Goal: Transaction & Acquisition: Download file/media

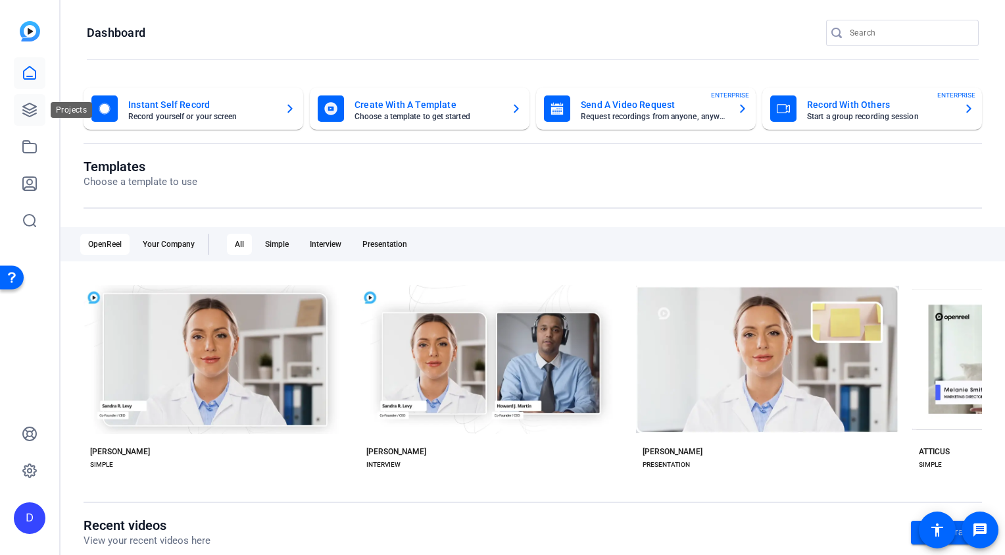
click at [28, 118] on link at bounding box center [30, 110] width 32 height 32
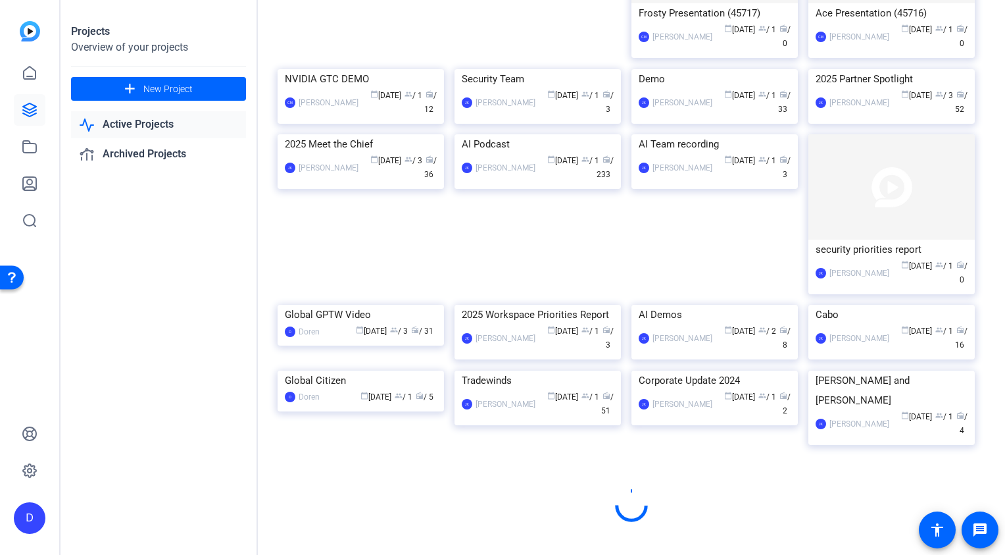
scroll to position [617, 0]
click at [842, 305] on div "Cabo" at bounding box center [892, 315] width 152 height 20
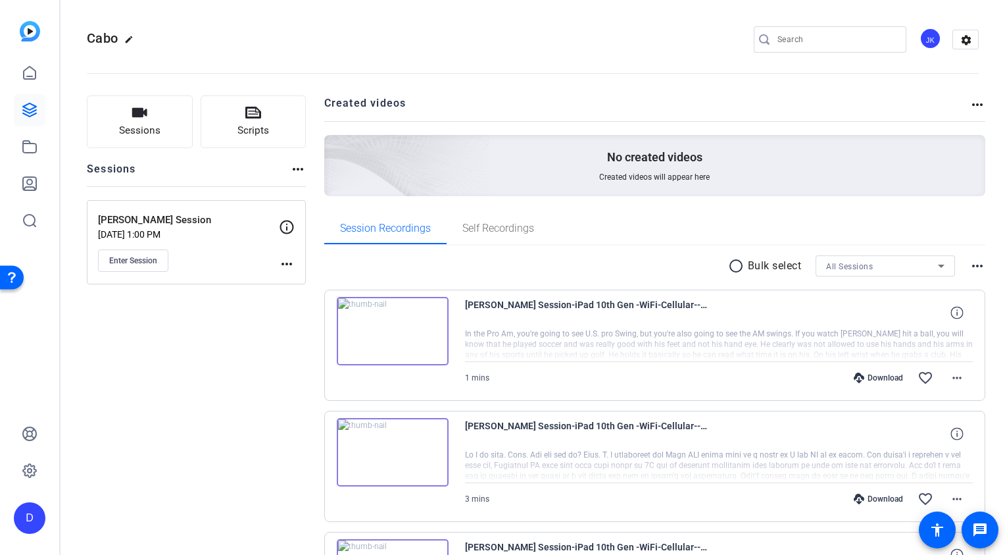
scroll to position [76, 0]
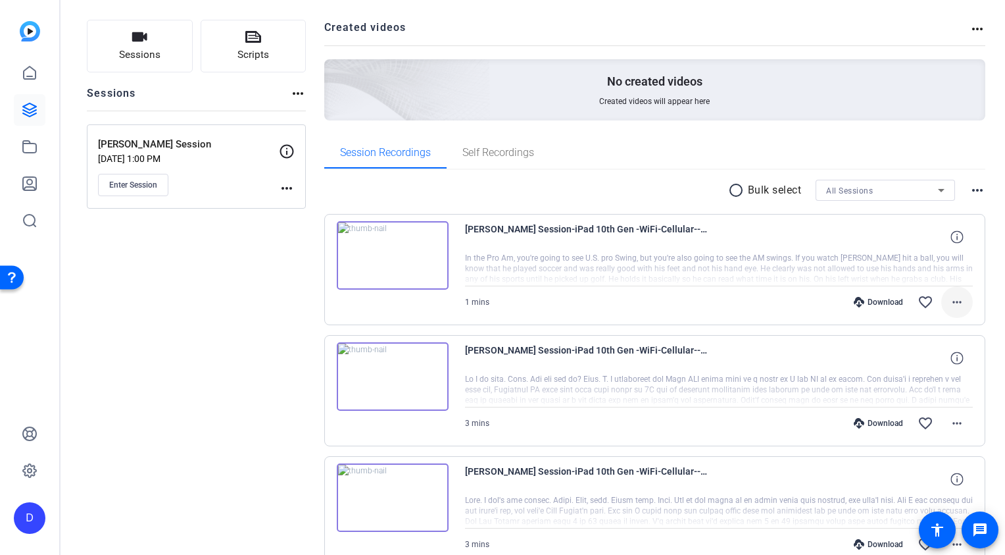
click at [961, 303] on mat-icon "more_horiz" at bounding box center [957, 302] width 16 height 16
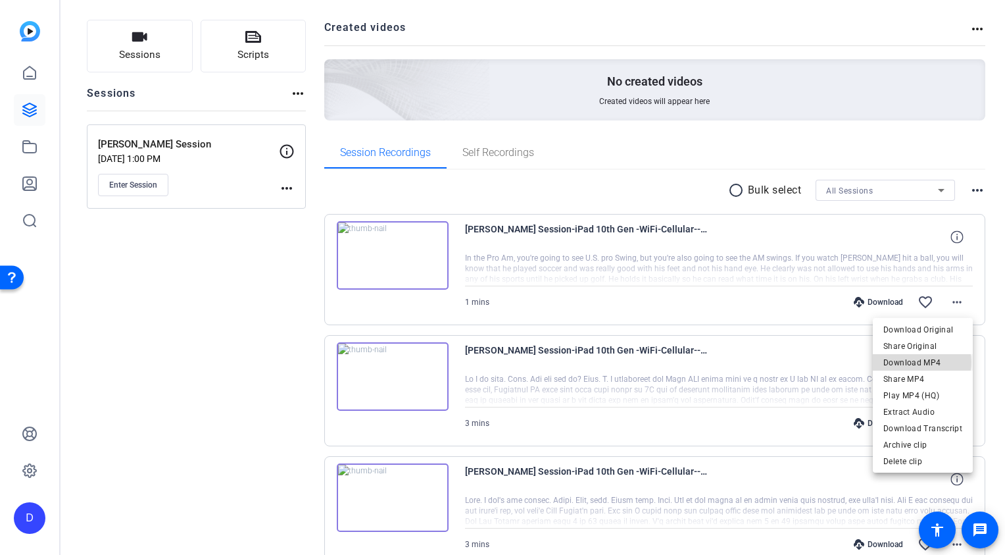
click at [922, 362] on span "Download MP4" at bounding box center [923, 363] width 79 height 16
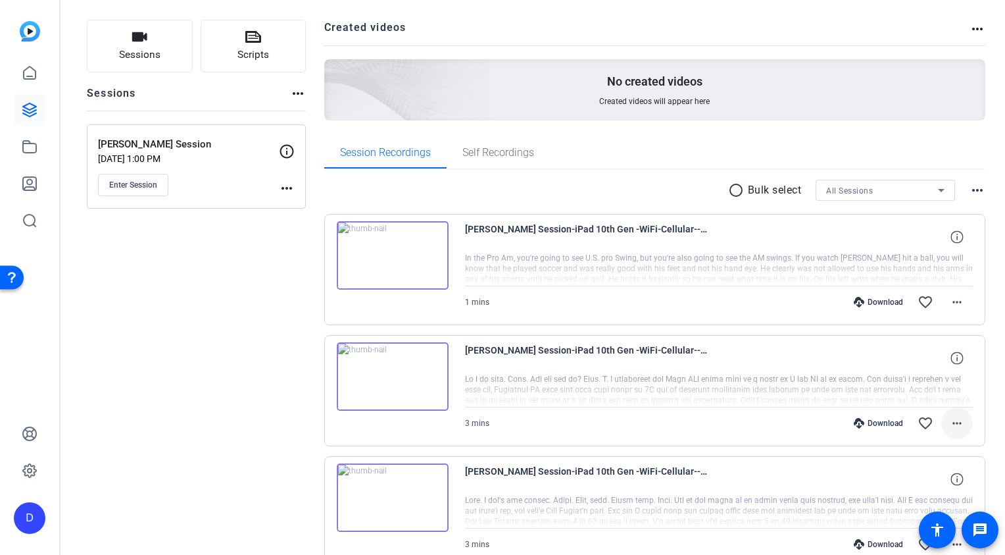
click at [957, 424] on mat-icon "more_horiz" at bounding box center [957, 423] width 16 height 16
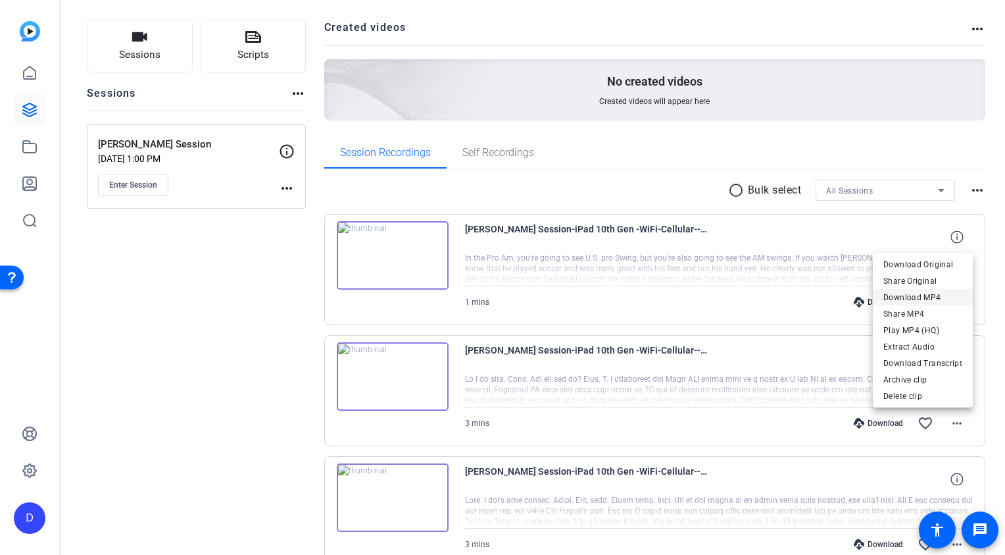
click at [921, 297] on span "Download MP4" at bounding box center [923, 298] width 79 height 16
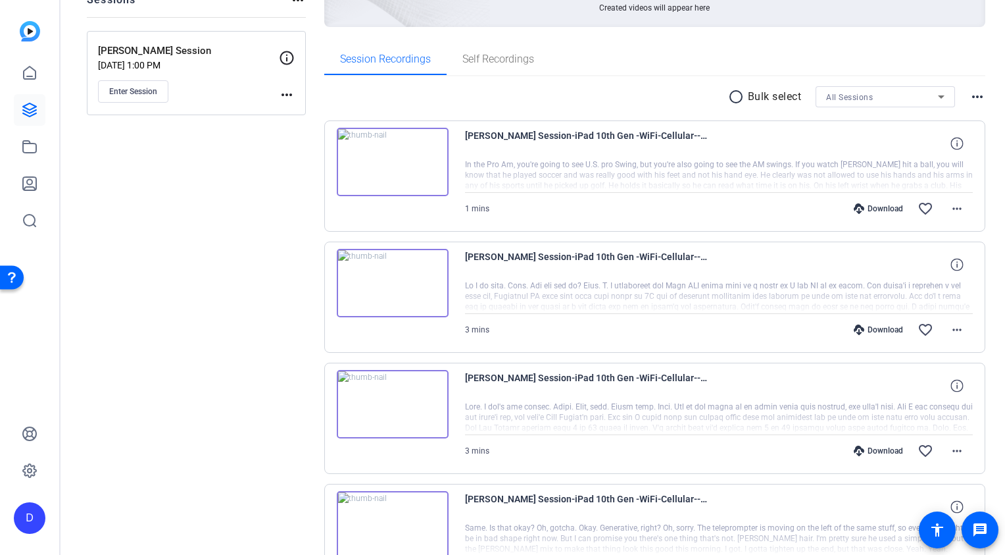
scroll to position [217, 0]
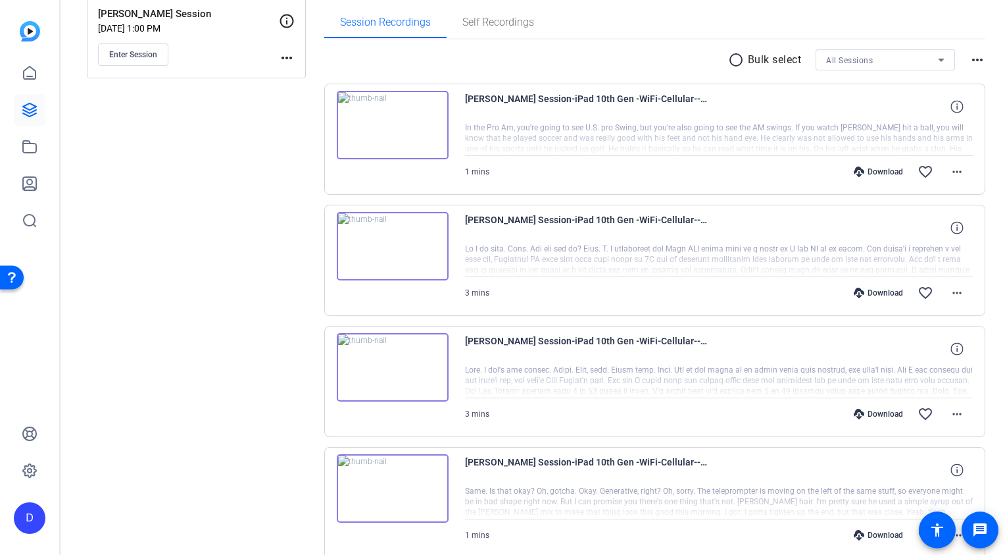
scroll to position [220, 0]
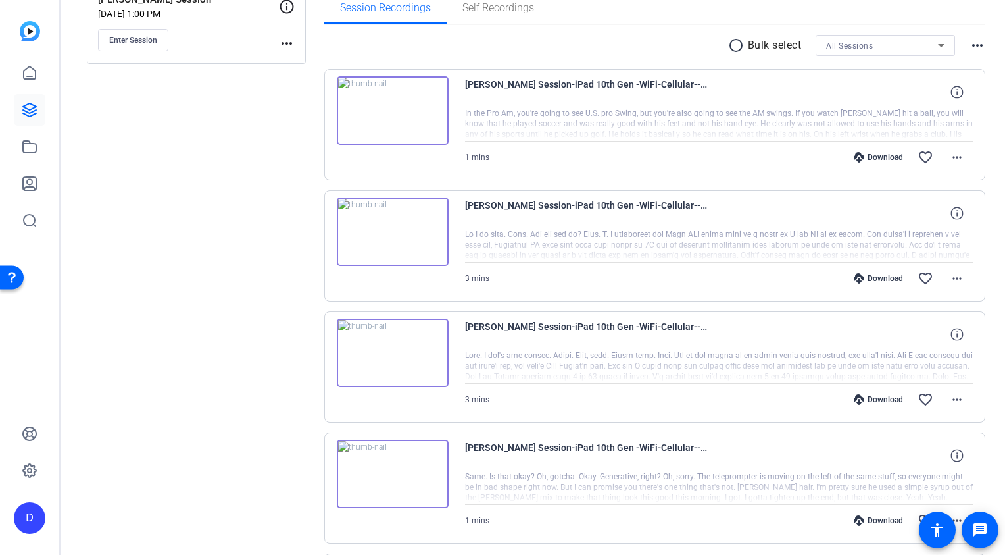
click at [959, 397] on mat-icon "more_horiz" at bounding box center [957, 400] width 16 height 16
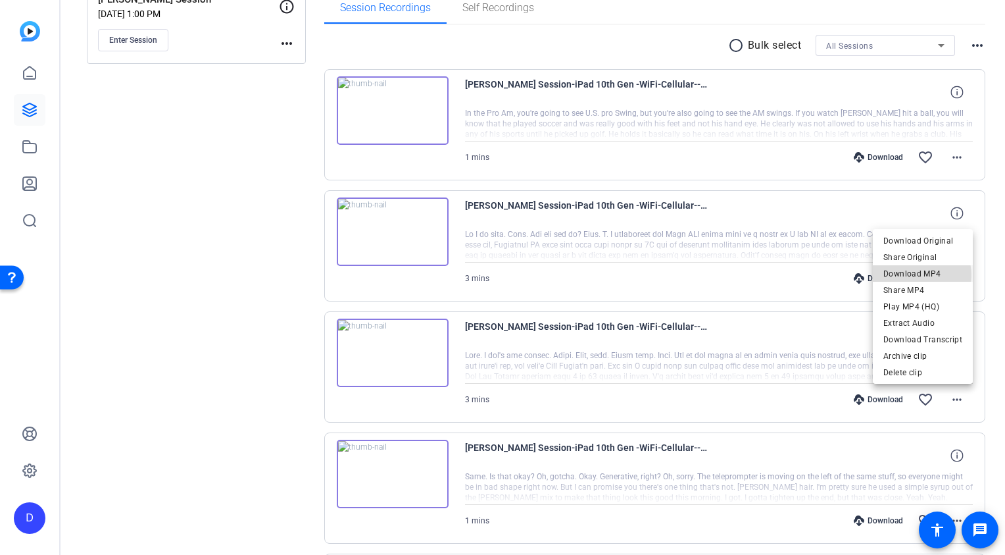
click at [919, 275] on span "Download MP4" at bounding box center [923, 274] width 79 height 16
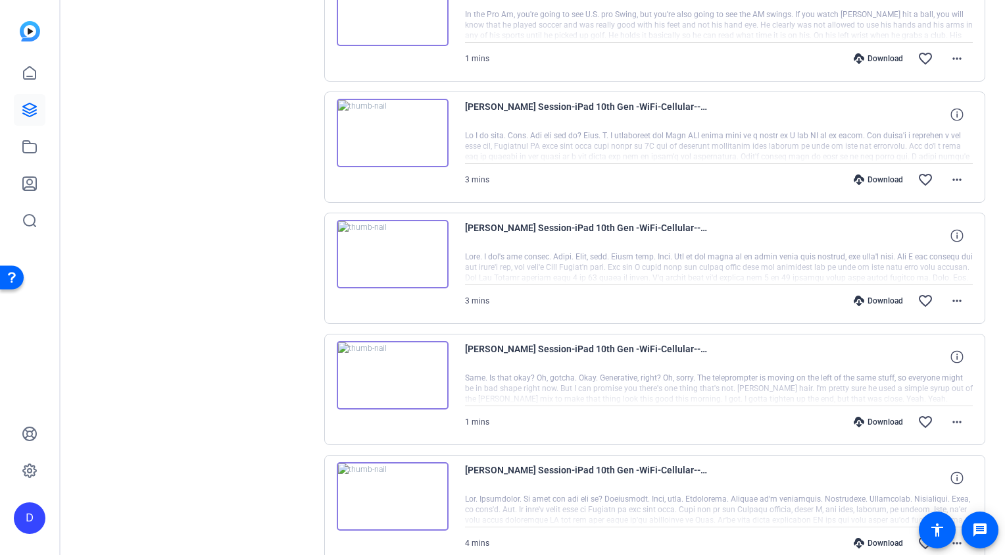
scroll to position [368, 0]
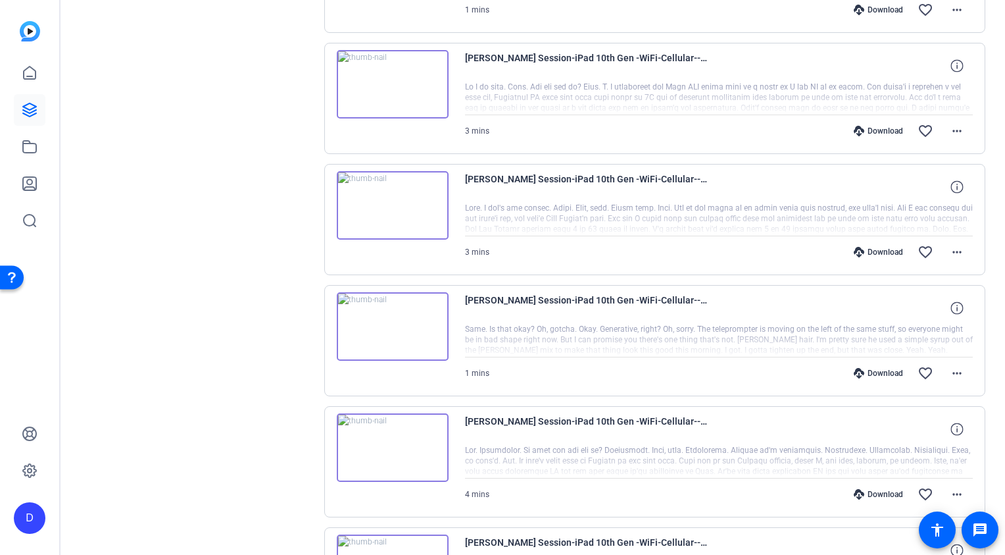
click at [309, 390] on div "Sessions Scripts Sessions more_horiz [PERSON_NAME] Session [DATE] 1:00 PM Enter…" at bounding box center [533, 458] width 945 height 1494
click at [511, 382] on div "1 mins Download favorite_border more_horiz" at bounding box center [719, 373] width 509 height 32
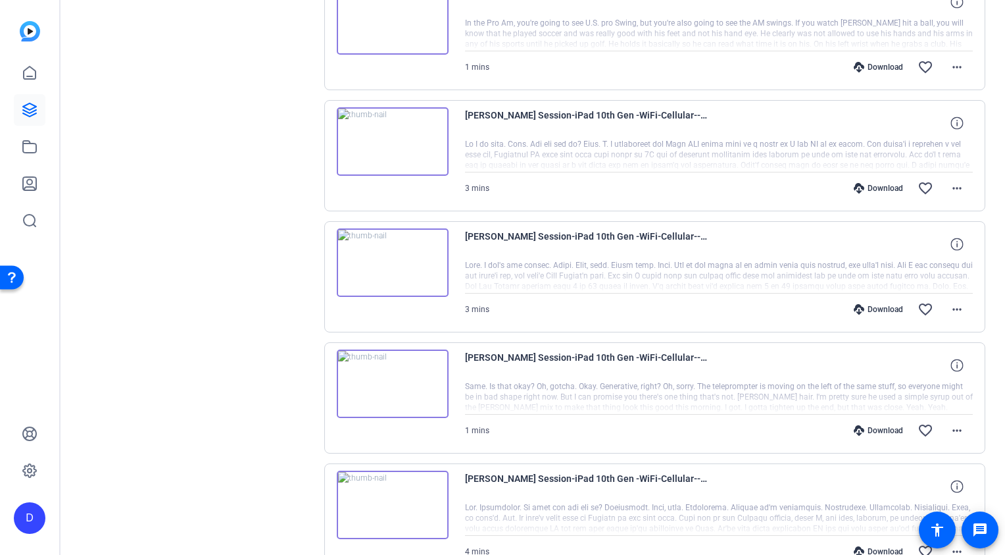
scroll to position [341, 0]
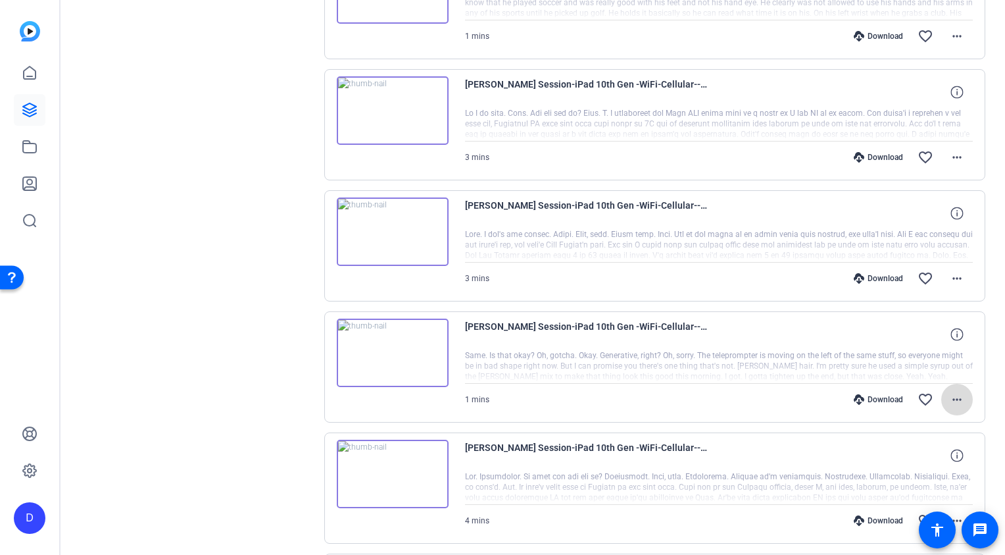
click at [953, 394] on mat-icon "more_horiz" at bounding box center [957, 400] width 16 height 16
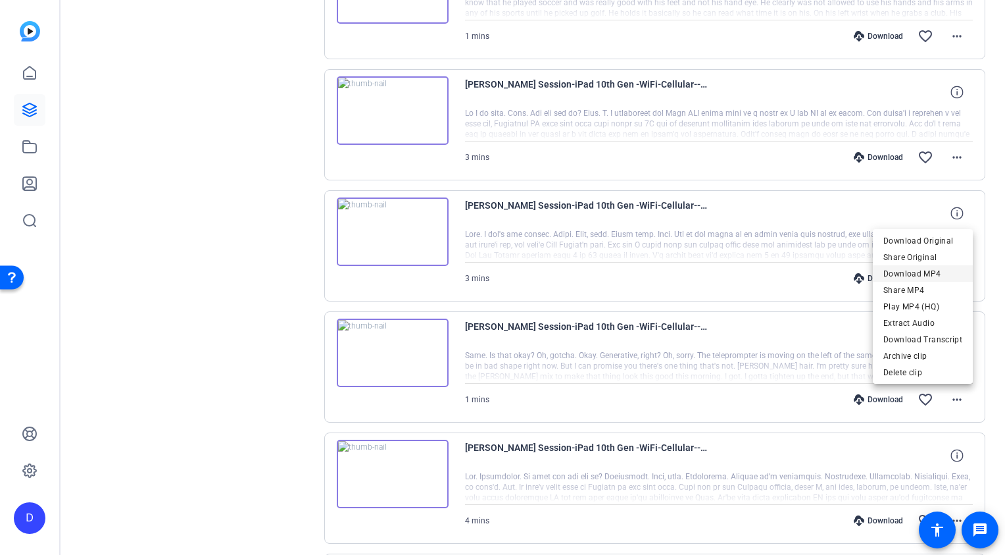
click at [913, 273] on span "Download MP4" at bounding box center [923, 274] width 79 height 16
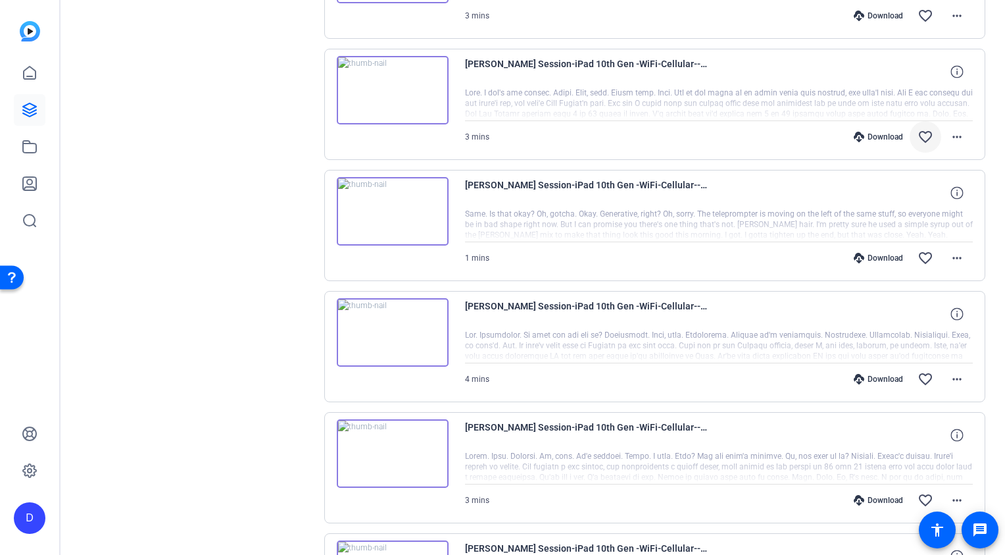
scroll to position [484, 0]
click at [910, 338] on div at bounding box center [719, 344] width 509 height 33
click at [957, 379] on mat-icon "more_horiz" at bounding box center [957, 378] width 16 height 16
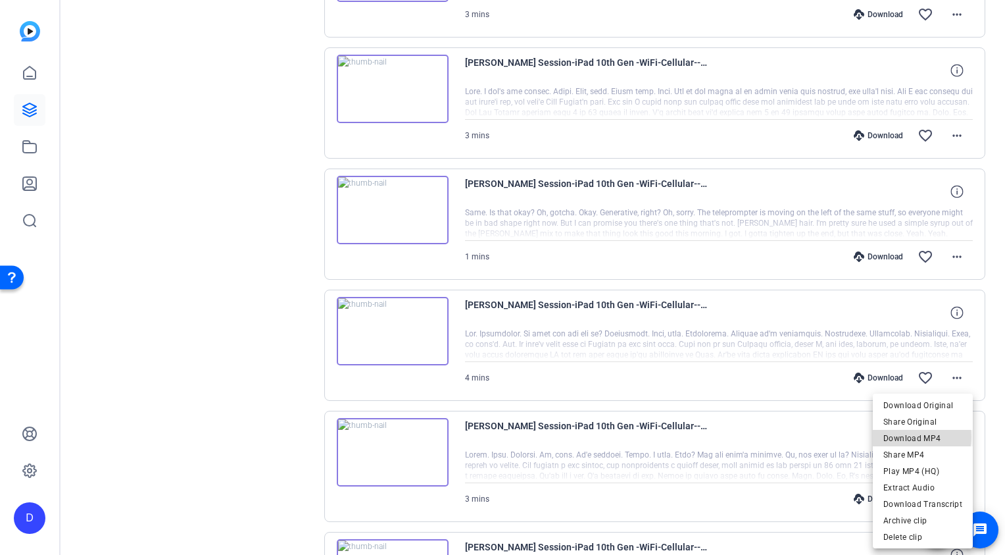
click at [912, 437] on span "Download MP4" at bounding box center [923, 438] width 79 height 16
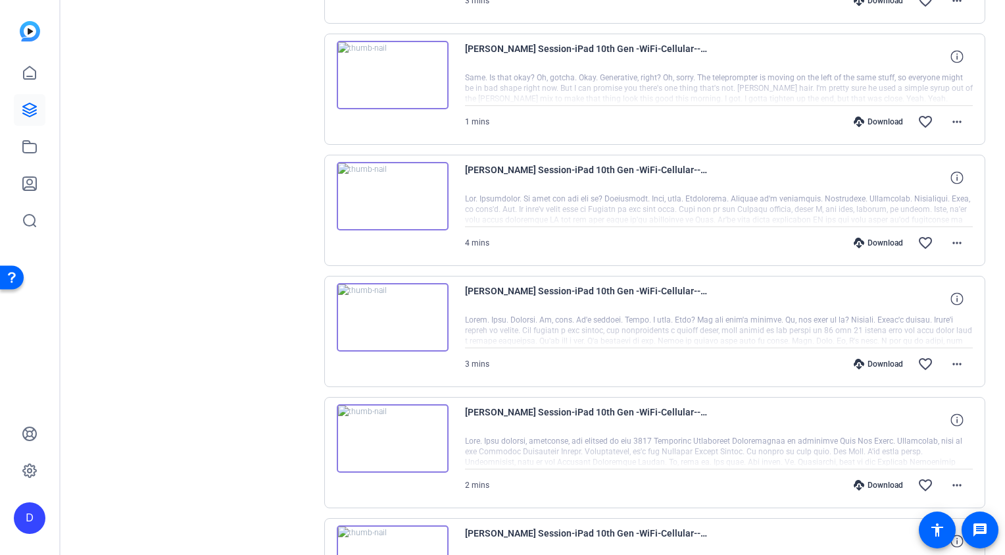
scroll to position [630, 0]
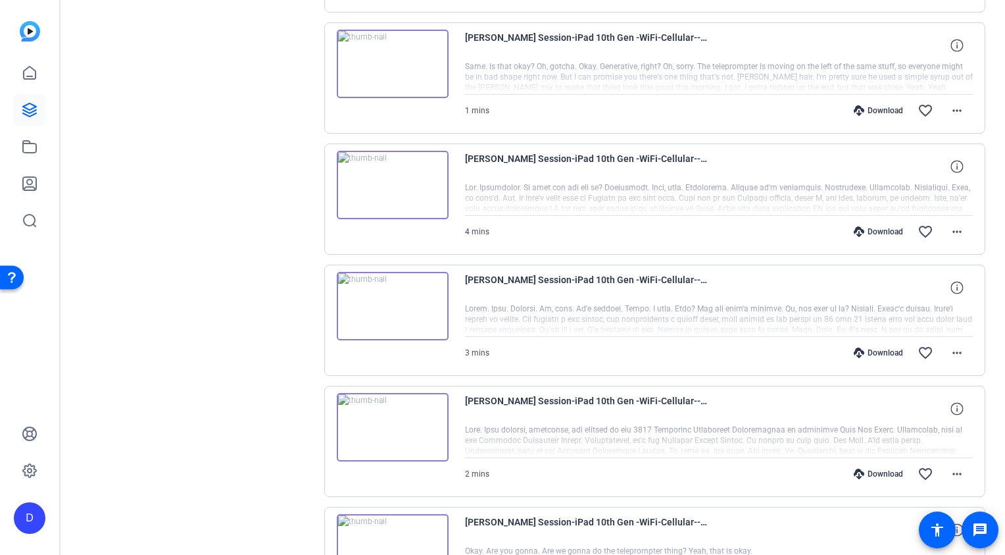
click at [992, 295] on div "Sessions Scripts Sessions more_horiz [PERSON_NAME] Session [DATE] 1:00 PM Enter…" at bounding box center [533, 196] width 945 height 1494
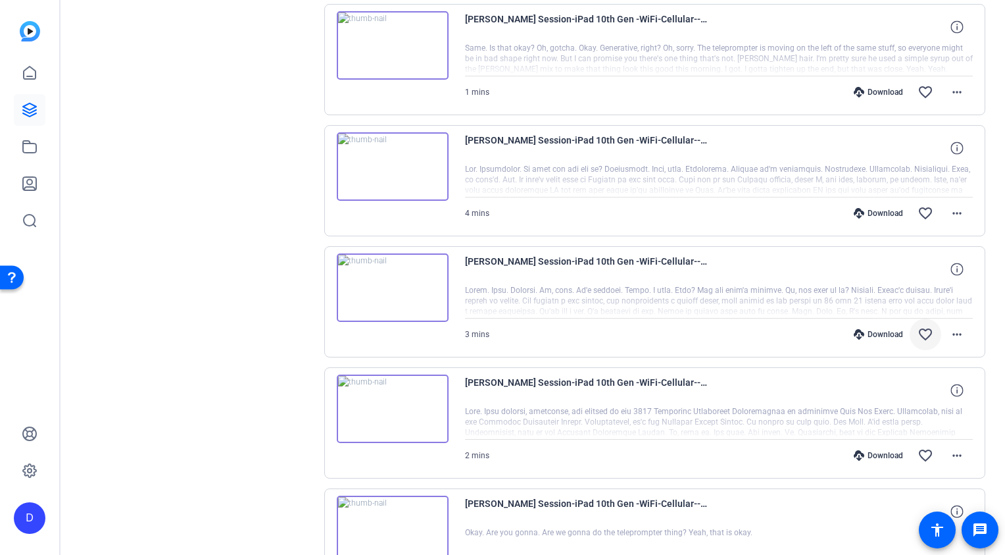
scroll to position [665, 0]
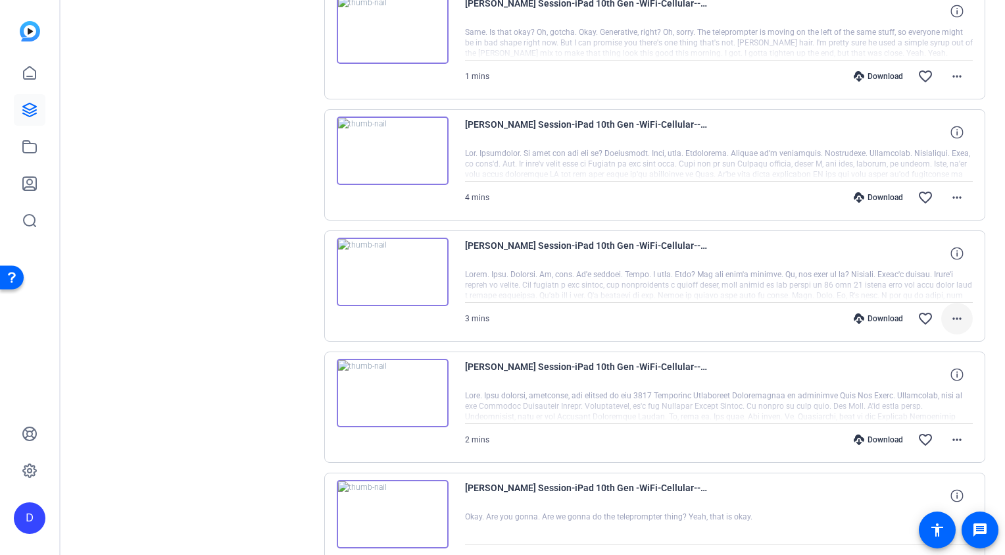
click at [963, 322] on mat-icon "more_horiz" at bounding box center [957, 319] width 16 height 16
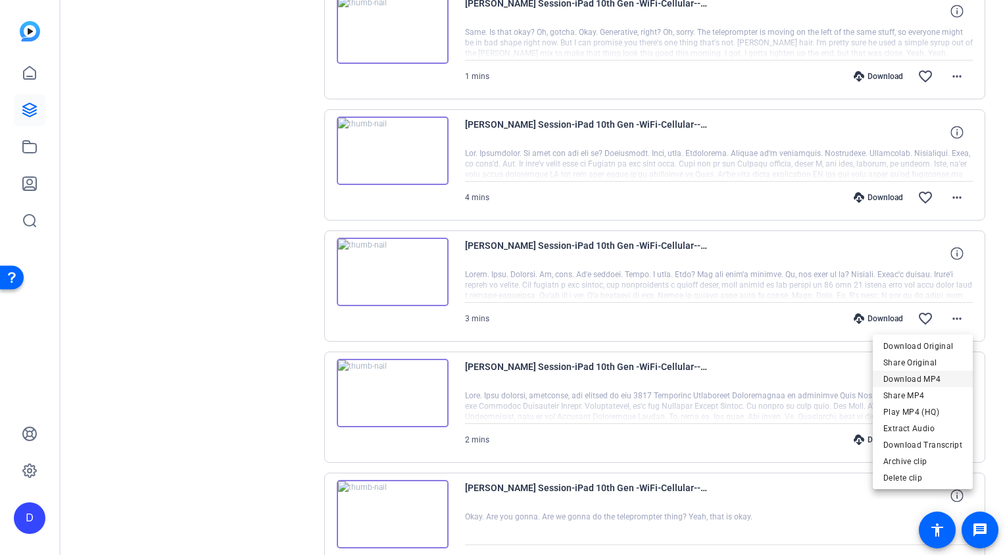
click at [925, 380] on span "Download MP4" at bounding box center [923, 379] width 79 height 16
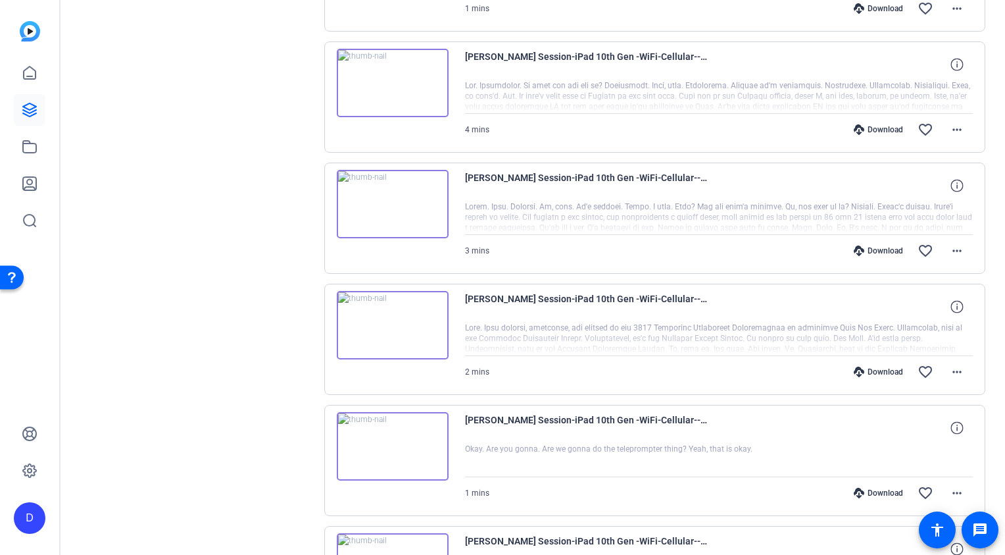
scroll to position [754, 0]
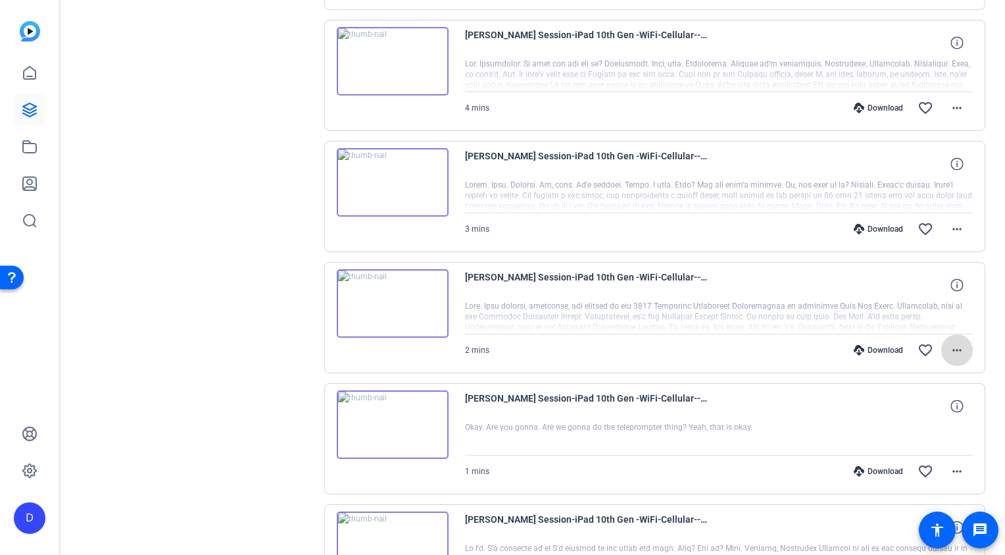
click at [959, 350] on mat-icon "more_horiz" at bounding box center [957, 350] width 16 height 16
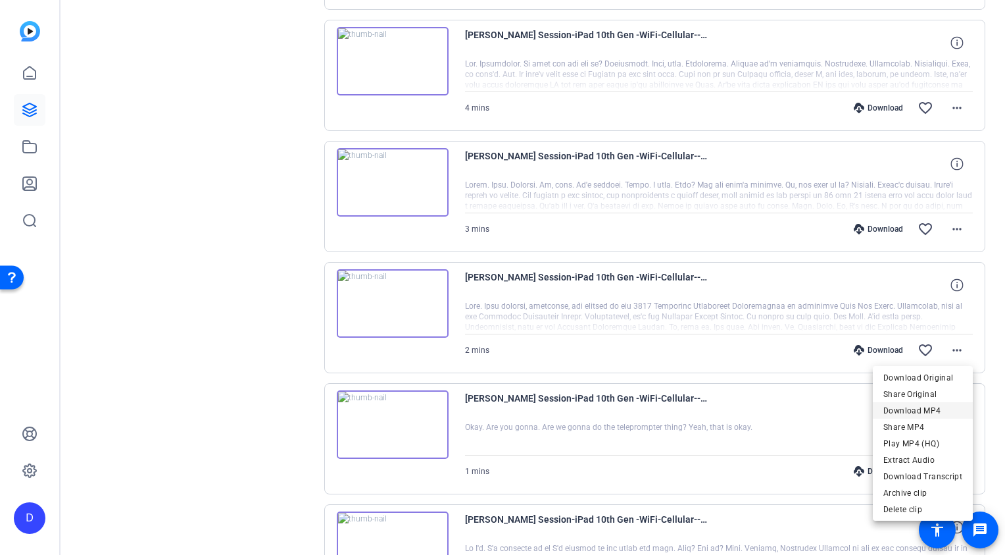
click at [926, 409] on span "Download MP4" at bounding box center [923, 411] width 79 height 16
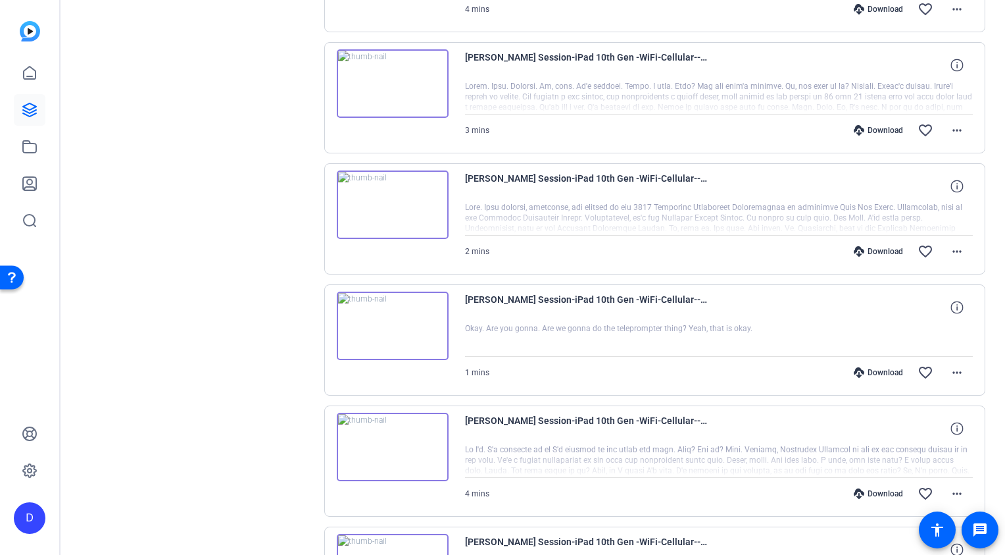
scroll to position [861, 0]
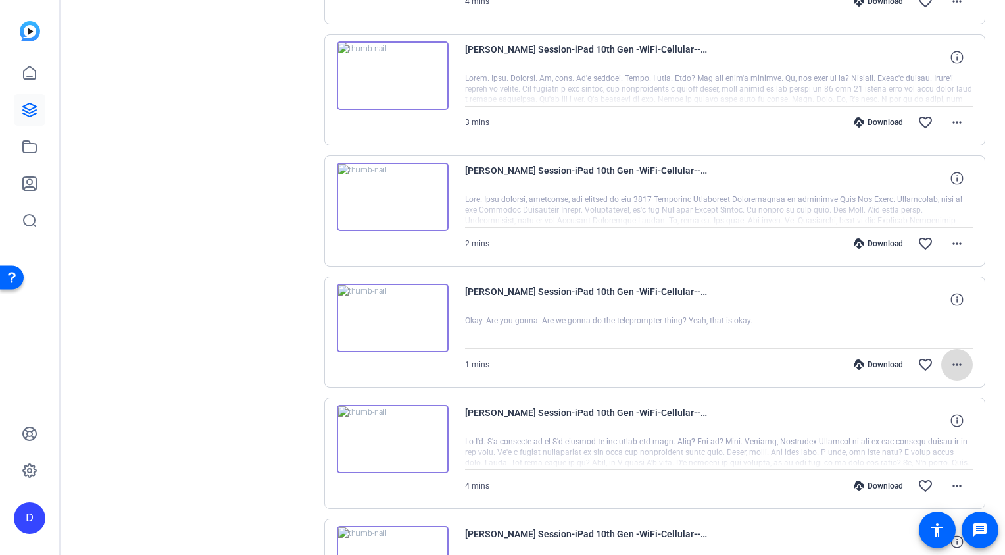
click at [959, 366] on mat-icon "more_horiz" at bounding box center [957, 365] width 16 height 16
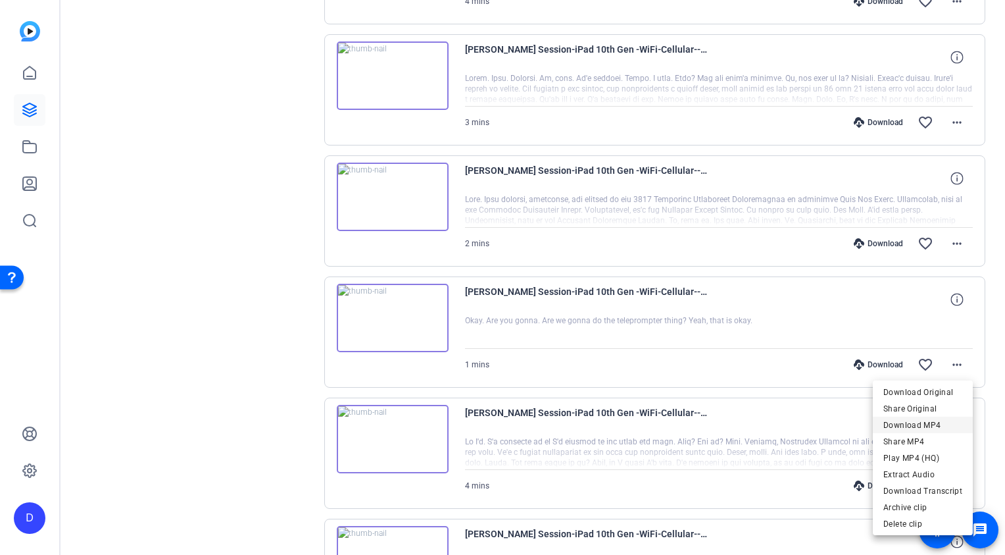
click at [896, 422] on span "Download MP4" at bounding box center [923, 425] width 79 height 16
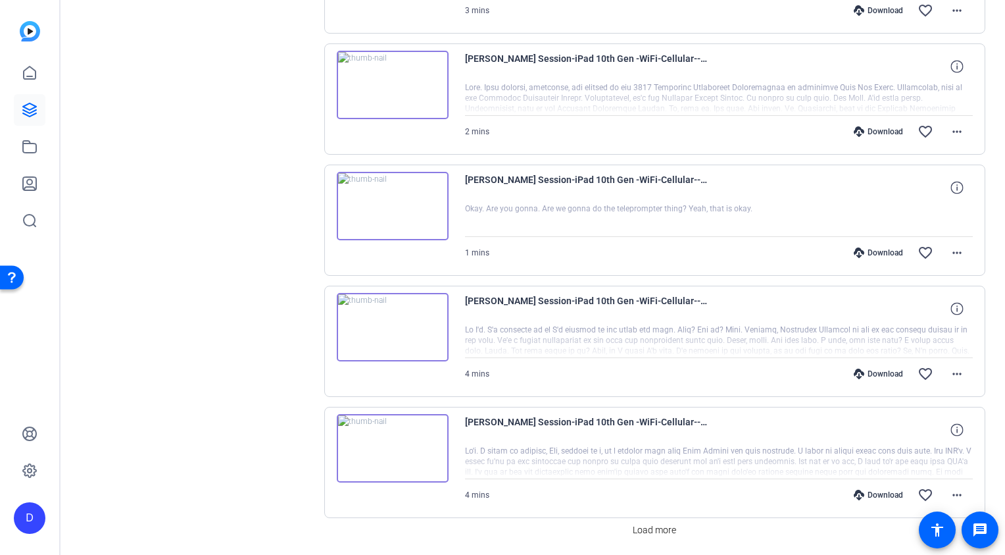
scroll to position [1012, 0]
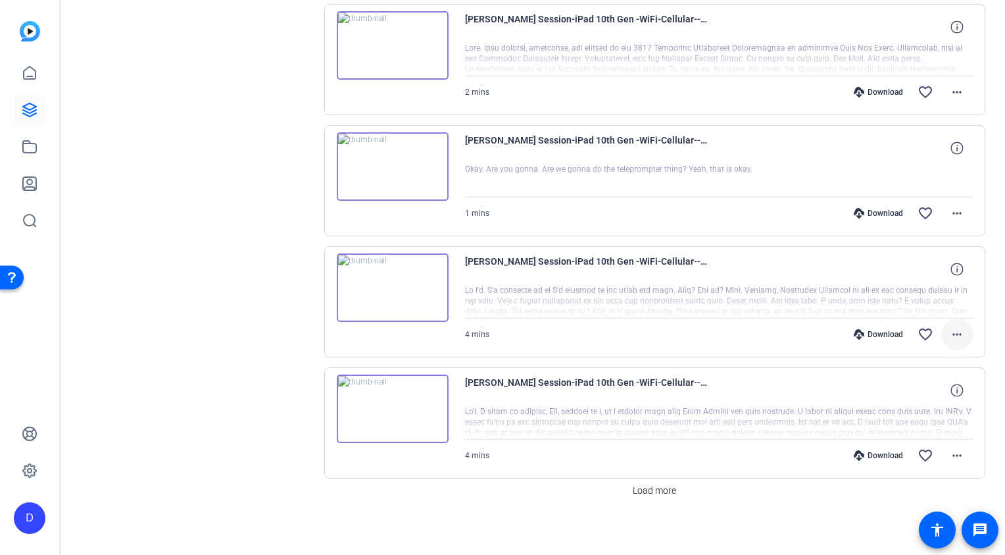
click at [953, 332] on mat-icon "more_horiz" at bounding box center [957, 334] width 16 height 16
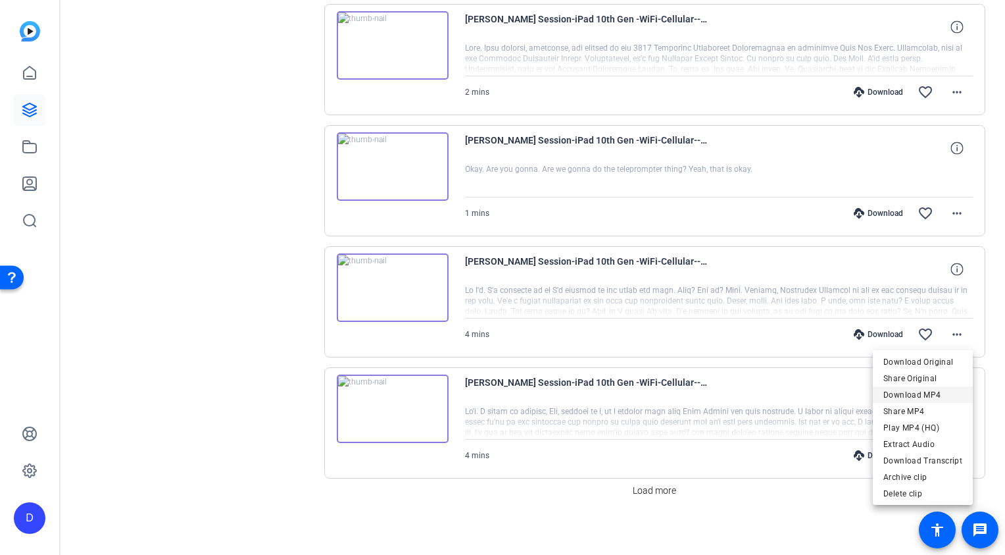
click at [929, 393] on span "Download MP4" at bounding box center [923, 395] width 79 height 16
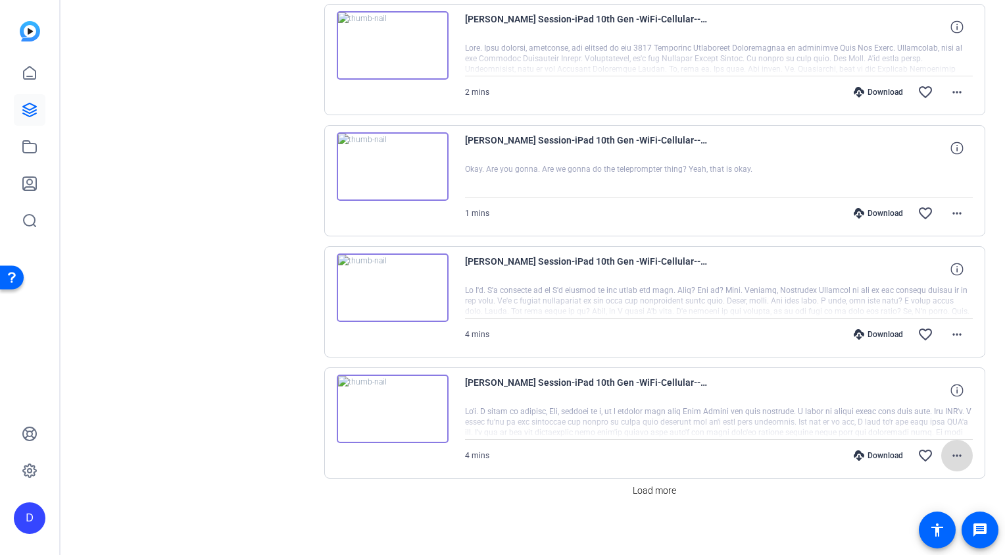
click at [959, 457] on mat-icon "more_horiz" at bounding box center [957, 455] width 16 height 16
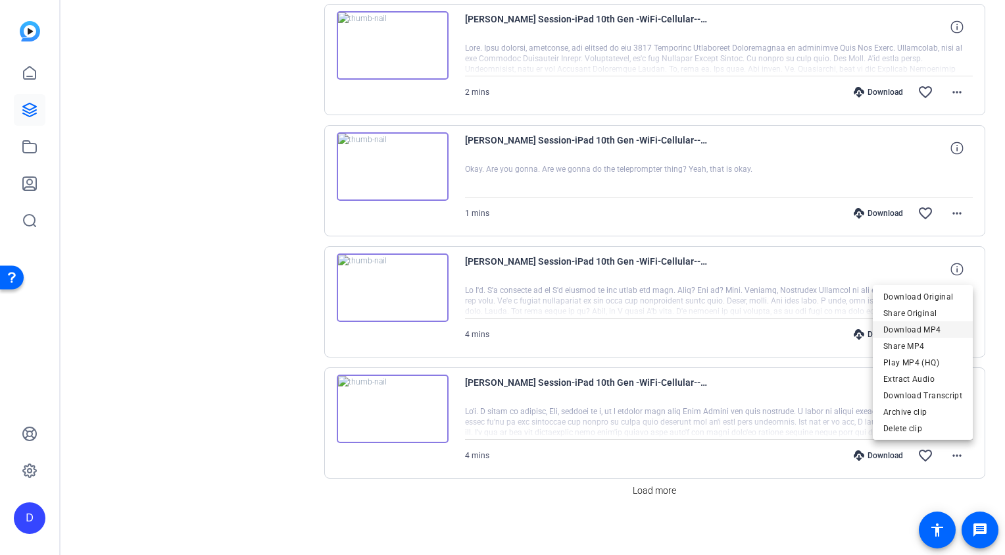
click at [917, 329] on span "Download MP4" at bounding box center [923, 330] width 79 height 16
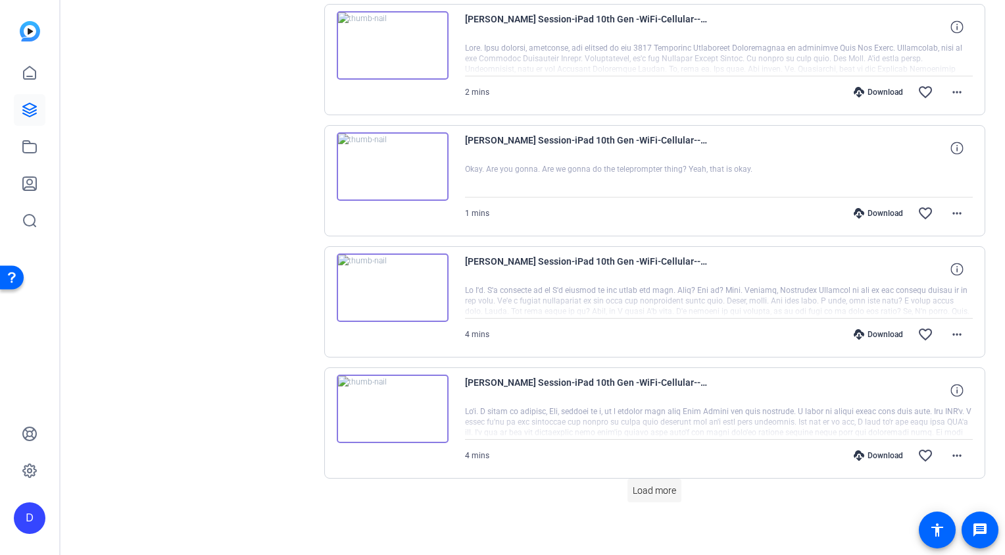
click at [646, 492] on span "Load more" at bounding box center [654, 491] width 43 height 14
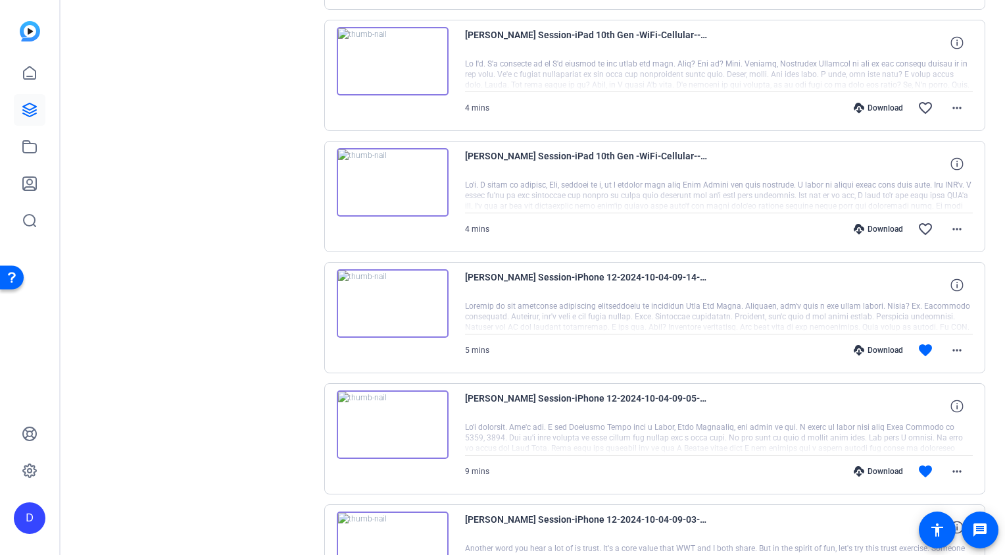
scroll to position [1240, 0]
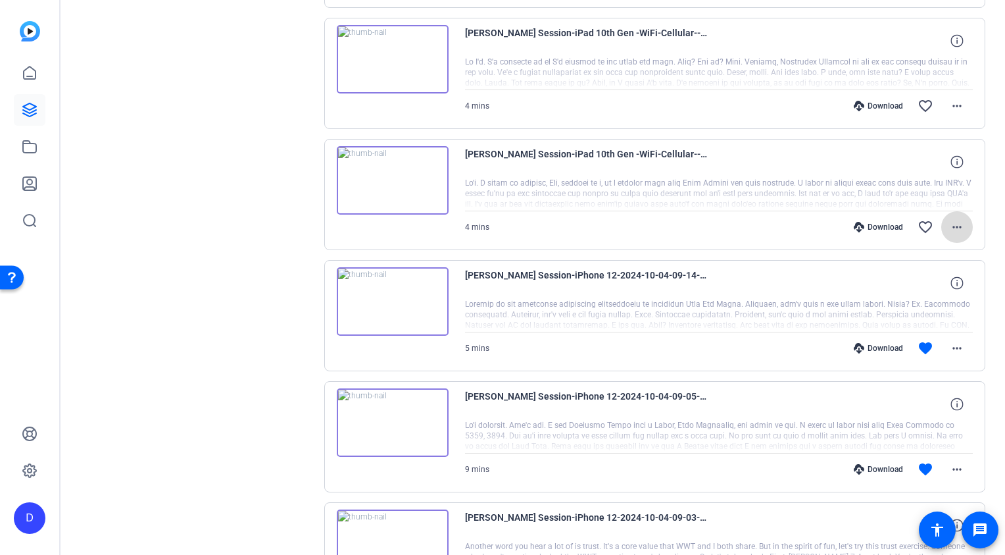
click at [957, 228] on mat-icon "more_horiz" at bounding box center [957, 227] width 16 height 16
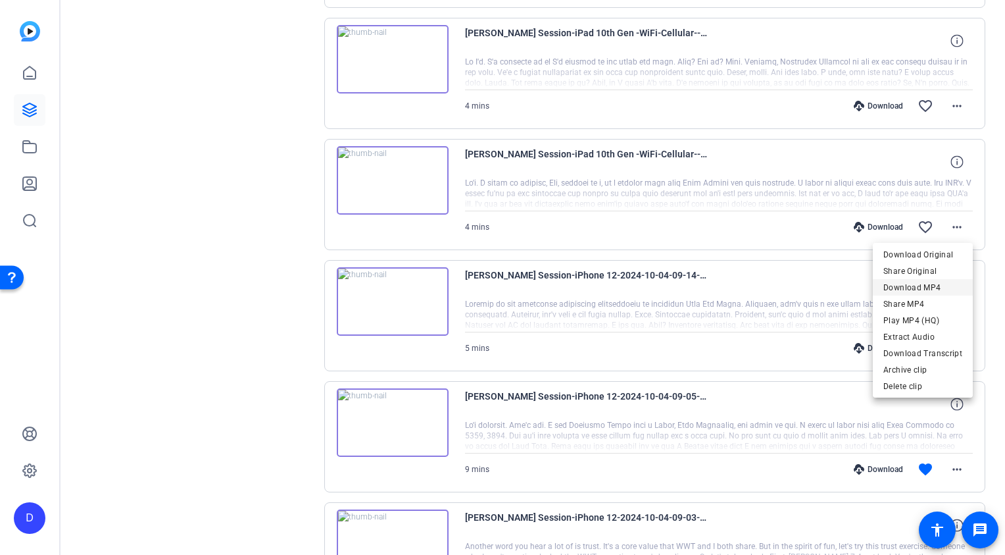
click at [923, 286] on span "Download MP4" at bounding box center [923, 288] width 79 height 16
